Goal: Transaction & Acquisition: Purchase product/service

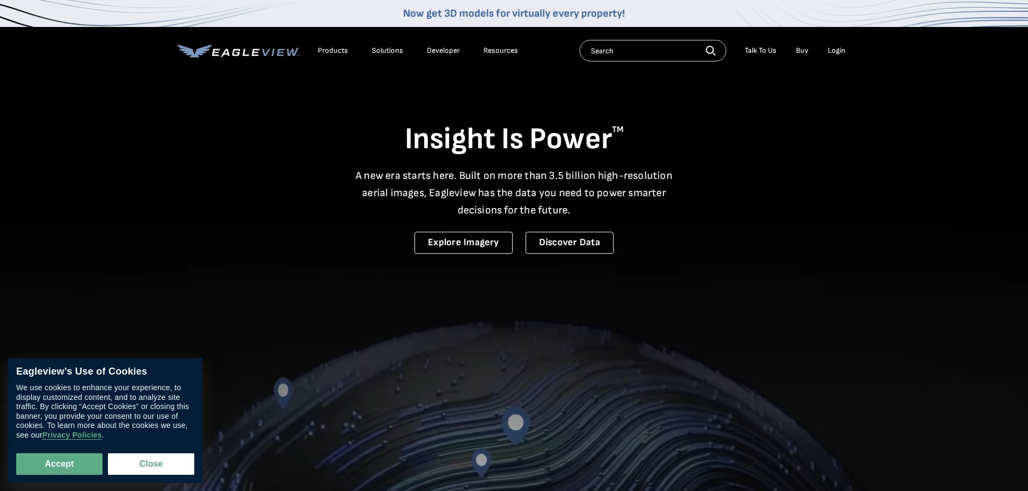
click at [841, 50] on div "Login" at bounding box center [837, 51] width 18 height 10
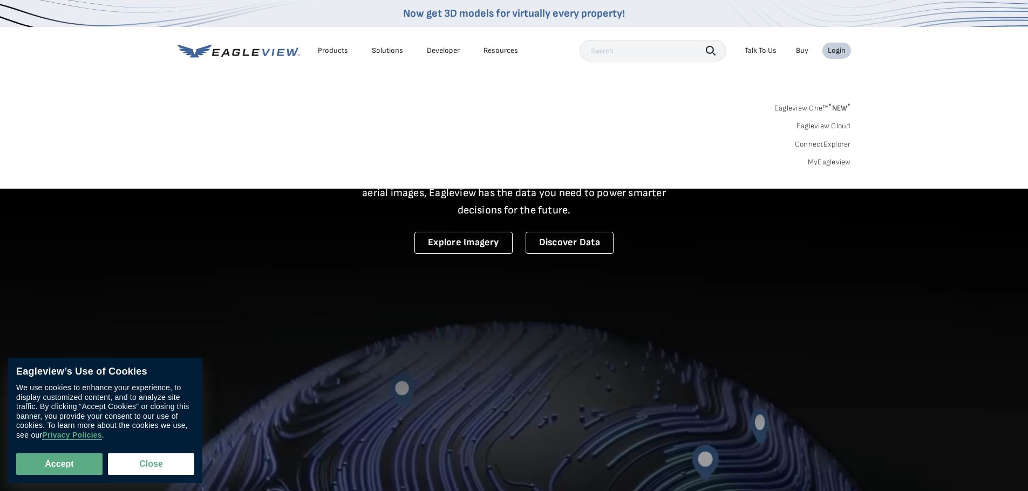
click at [822, 162] on link "MyEagleview" at bounding box center [829, 163] width 43 height 10
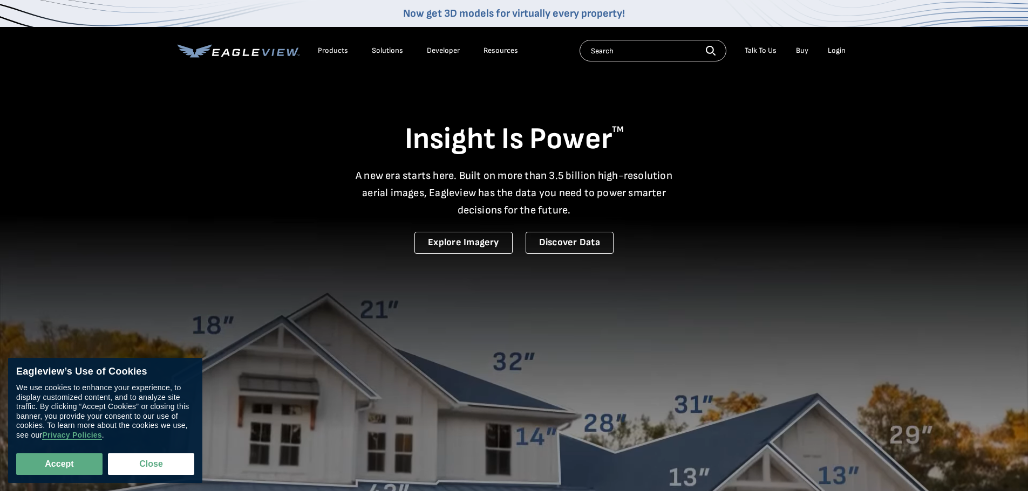
click at [326, 48] on div "Products" at bounding box center [333, 51] width 30 height 10
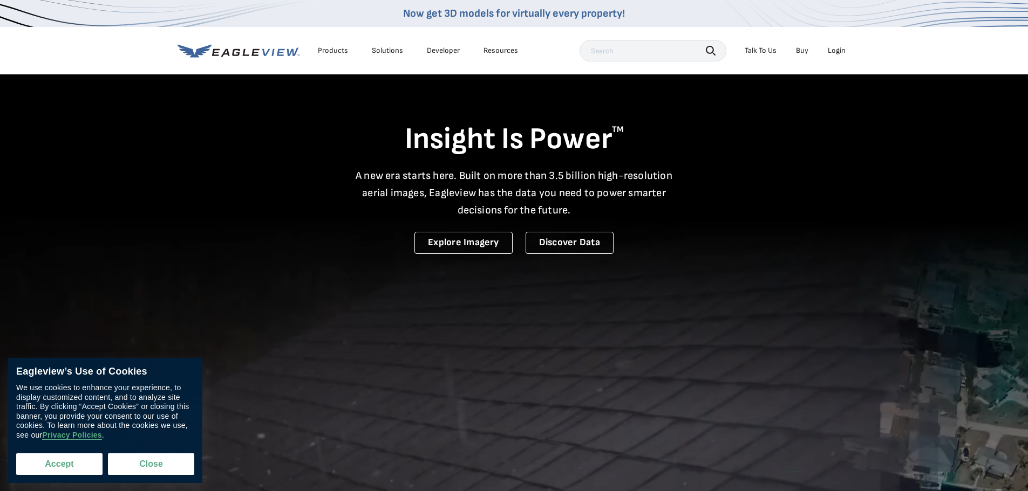
click at [59, 467] on button "Accept" at bounding box center [59, 465] width 86 height 22
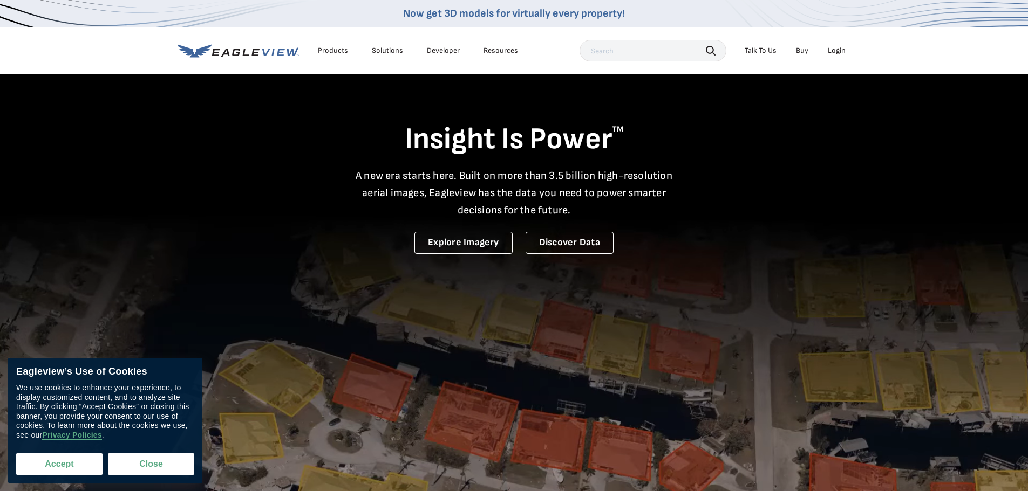
checkbox input "true"
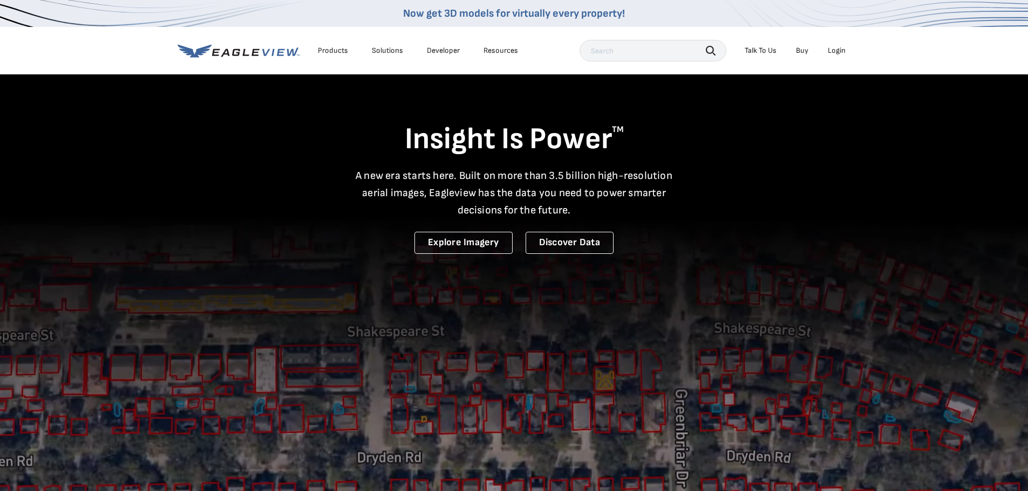
click at [832, 50] on div "Login" at bounding box center [837, 51] width 18 height 10
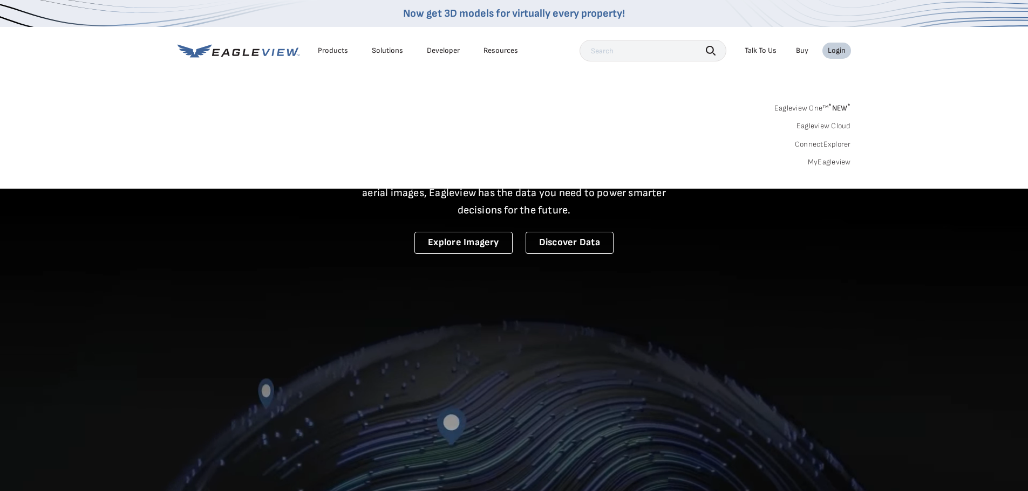
click at [822, 158] on link "MyEagleview" at bounding box center [829, 163] width 43 height 10
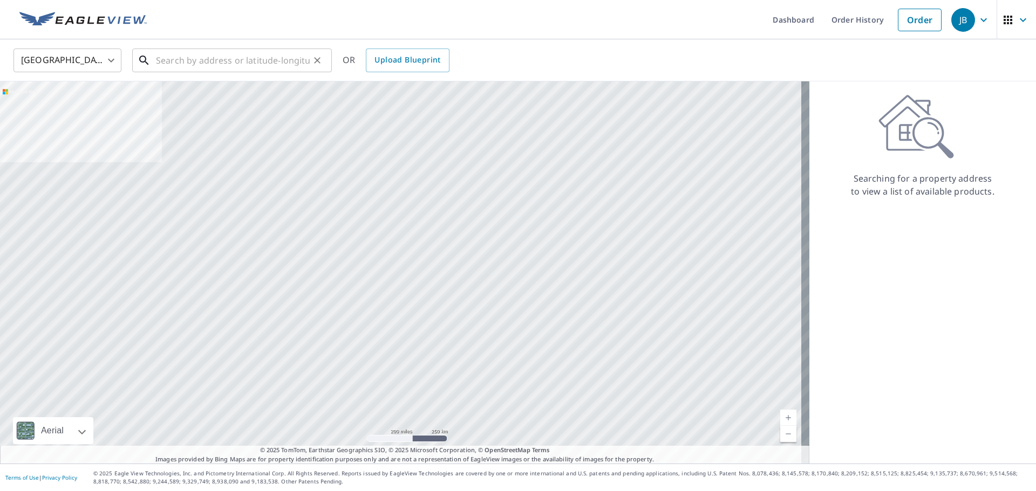
click at [223, 60] on input "text" at bounding box center [233, 60] width 154 height 30
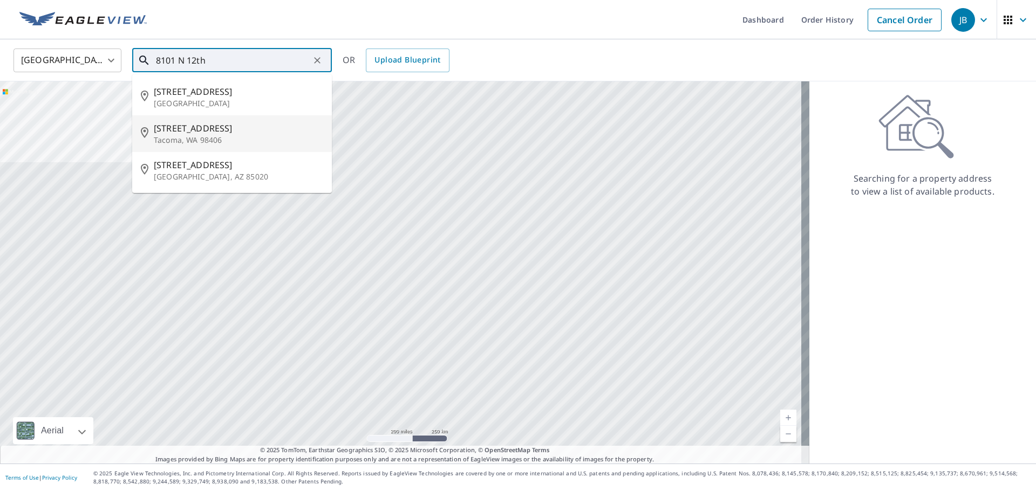
click at [195, 126] on span "[STREET_ADDRESS]" at bounding box center [238, 128] width 169 height 13
type input "[STREET_ADDRESS]"
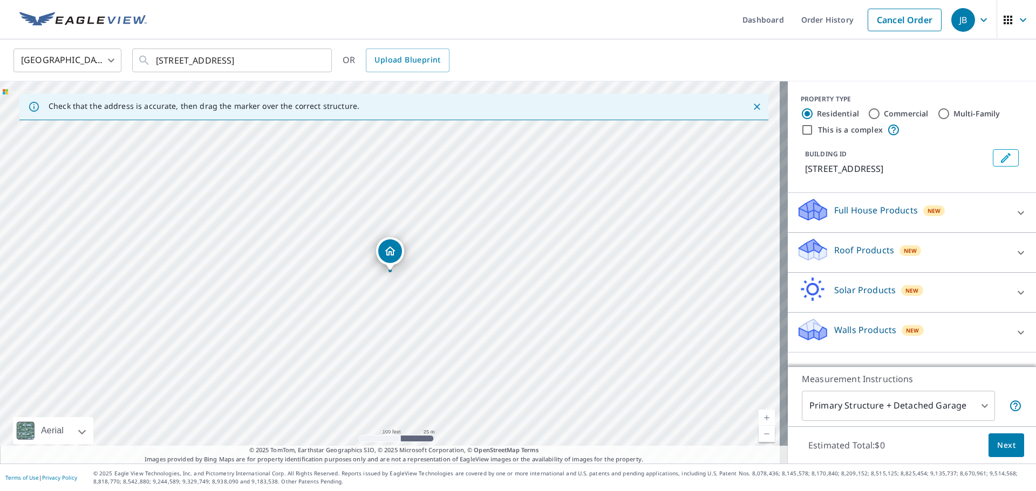
click at [862, 245] on p "Roof Products" at bounding box center [864, 250] width 60 height 13
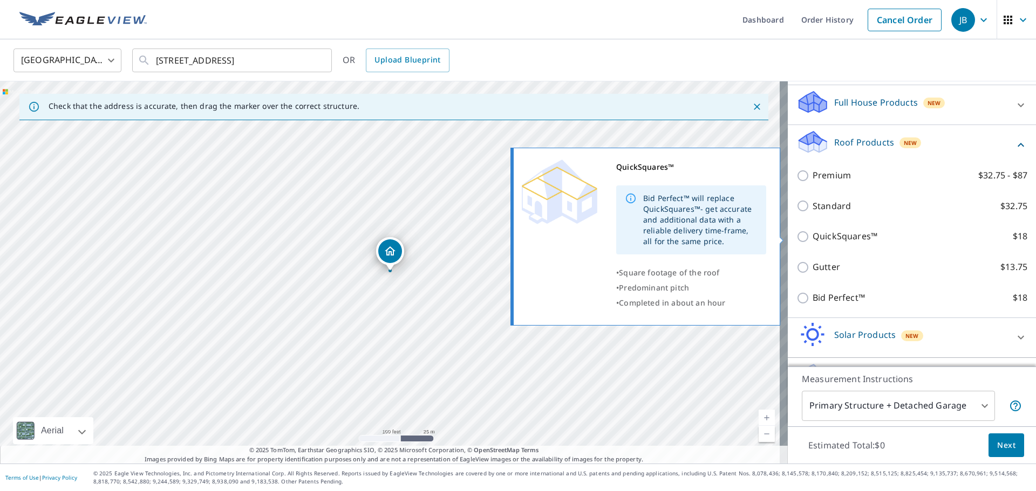
click at [831, 235] on p "QuickSquares™" at bounding box center [844, 236] width 65 height 13
click at [812, 235] on input "QuickSquares™ $18" at bounding box center [804, 236] width 16 height 13
checkbox input "true"
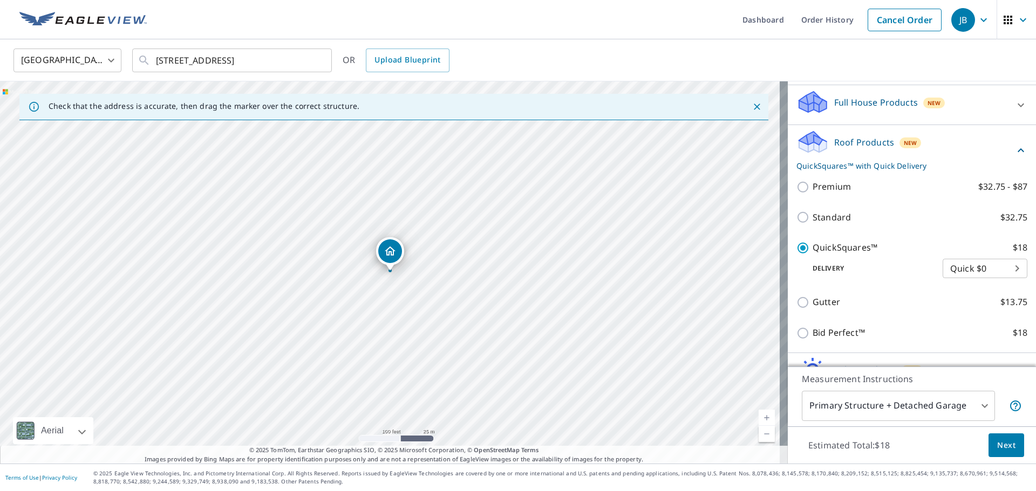
click at [999, 441] on span "Next" at bounding box center [1006, 445] width 18 height 13
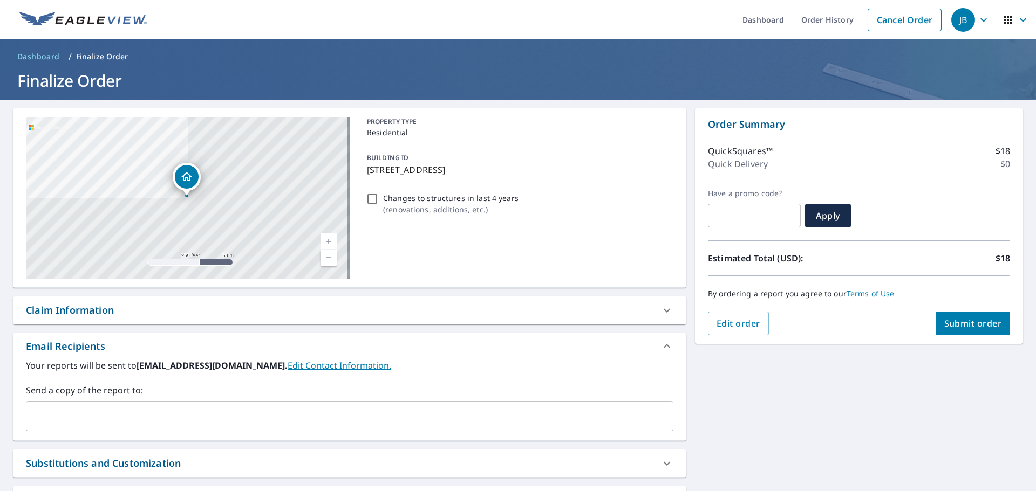
click at [956, 317] on button "Submit order" at bounding box center [972, 324] width 75 height 24
